Goal: Information Seeking & Learning: Learn about a topic

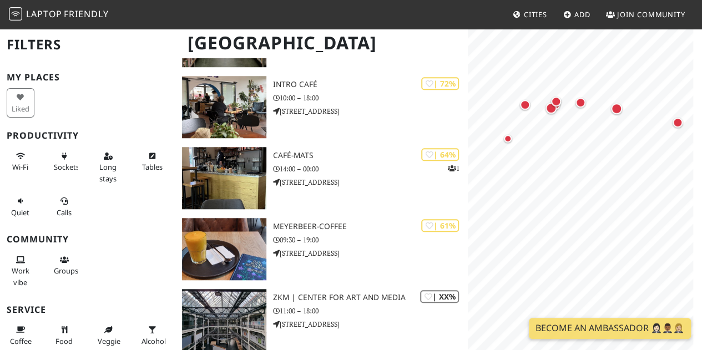
scroll to position [446, 0]
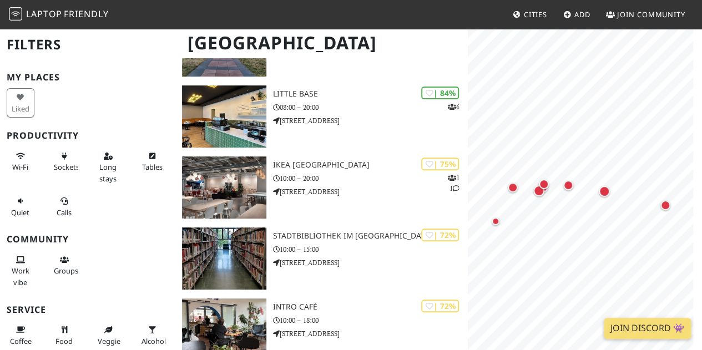
scroll to position [143, 0]
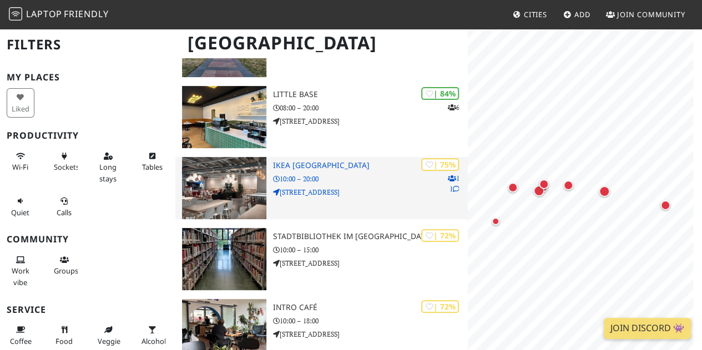
click at [311, 176] on p "10:00 – 20:00" at bounding box center [370, 179] width 195 height 11
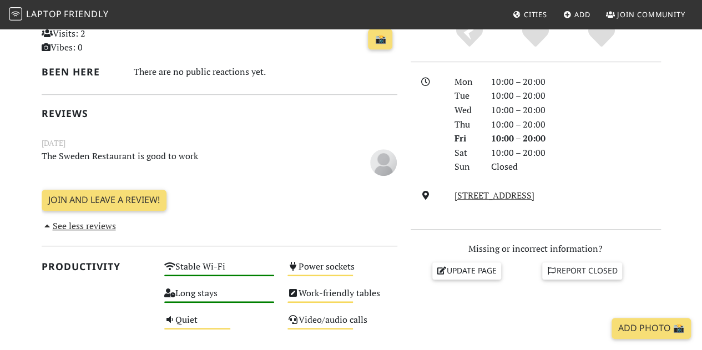
scroll to position [268, 0]
